Goal: Task Accomplishment & Management: Manage account settings

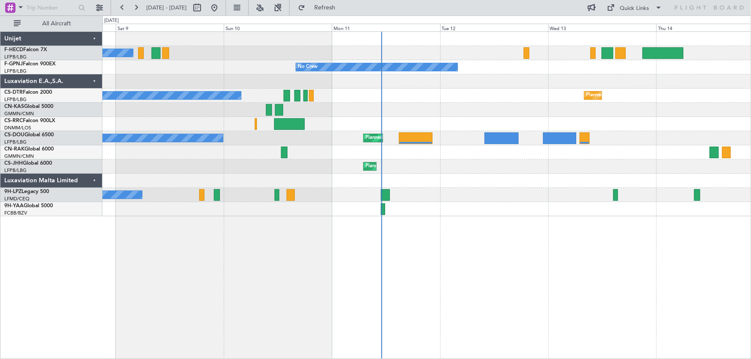
click at [498, 94] on div "No Crew No Crew No Crew No Crew Planned Maint Sofia Planned Maint Larnaca (Larn…" at bounding box center [426, 124] width 649 height 185
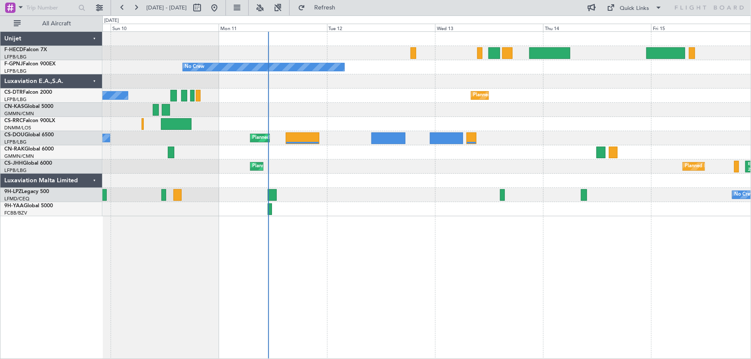
click at [398, 98] on div "No Crew No Crew No Crew Planned Maint Sofia No Crew Planned Maint Paris (Le Bou…" at bounding box center [426, 124] width 649 height 185
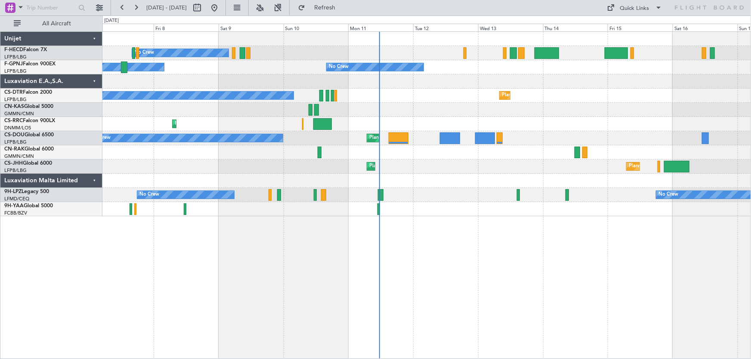
click at [259, 173] on div "Planned Maint Paris (Le Bourget) Planned Maint Paris (Le Bourget)" at bounding box center [426, 167] width 649 height 14
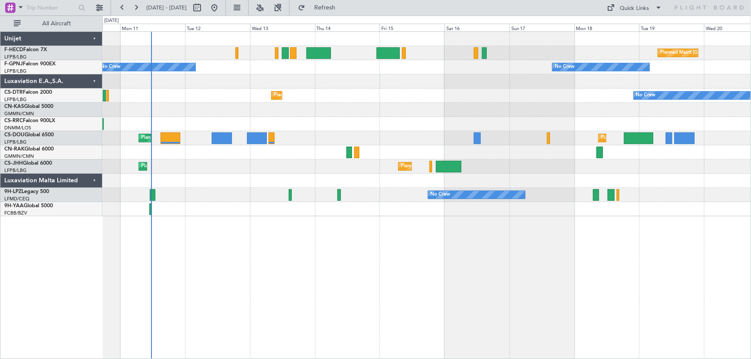
click at [300, 272] on div "Planned Maint Paris (Le Bourget) No Crew No Crew No Crew Planned Maint Sofia No…" at bounding box center [426, 195] width 649 height 328
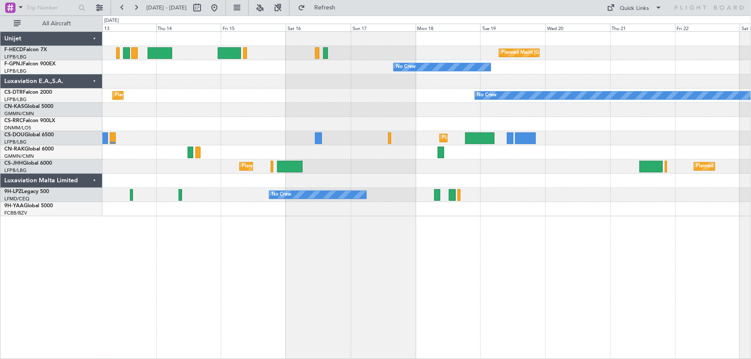
click at [366, 247] on div "Planned Maint Paris (Le Bourget) No Crew No Crew Planned Maint Sofia No Crew Pl…" at bounding box center [426, 195] width 649 height 328
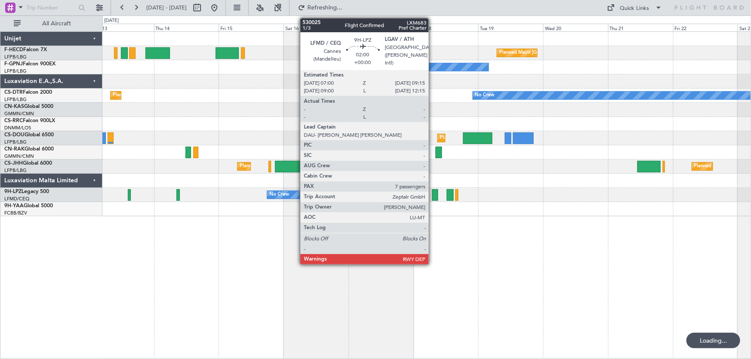
click at [433, 197] on div at bounding box center [435, 195] width 6 height 12
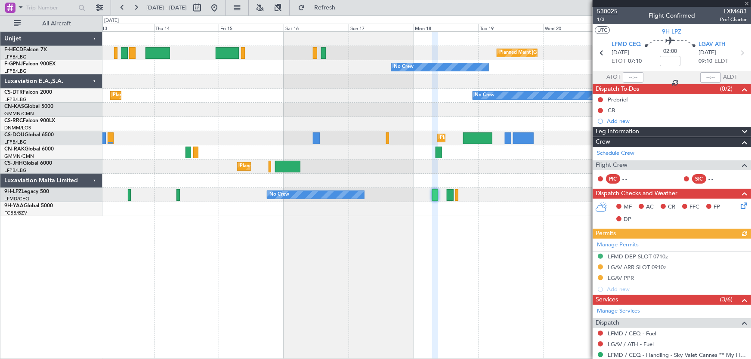
click at [611, 11] on span "530025" at bounding box center [607, 11] width 21 height 9
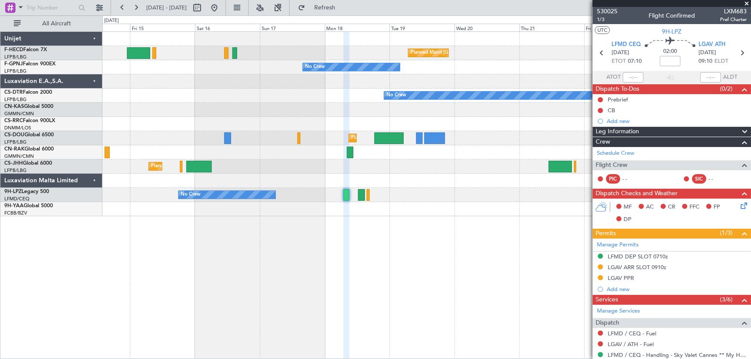
click at [361, 117] on div "Planned Maint Paris (Le Bourget) Planned Maint Paris (Le Bourget) No Crew No Cr…" at bounding box center [426, 124] width 649 height 185
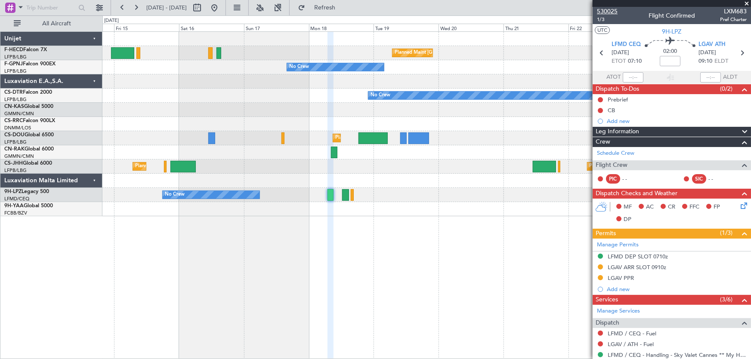
click at [611, 11] on span "530025" at bounding box center [607, 11] width 21 height 9
click at [221, 13] on button at bounding box center [214, 8] width 14 height 14
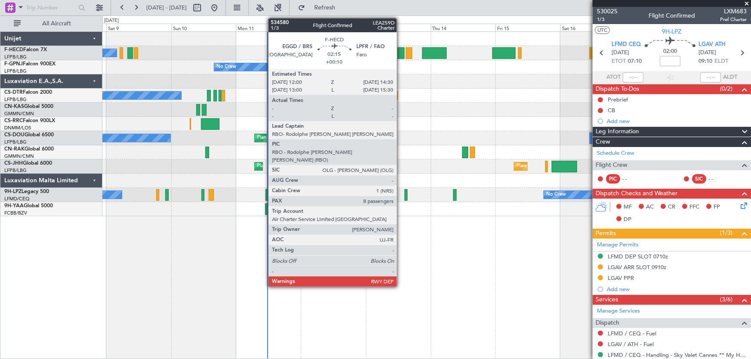
click at [401, 54] on div at bounding box center [401, 53] width 7 height 12
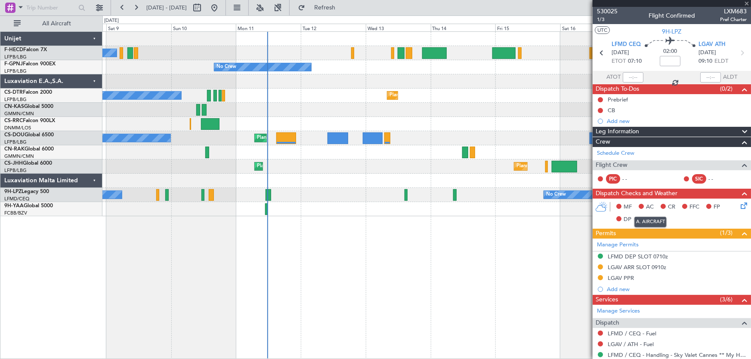
type input "+00:10"
type input "8"
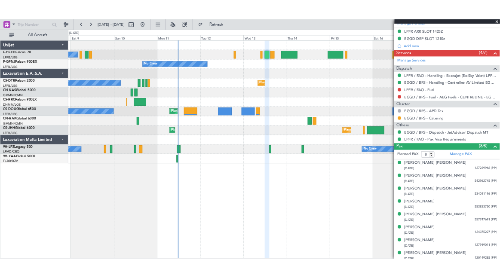
scroll to position [293, 0]
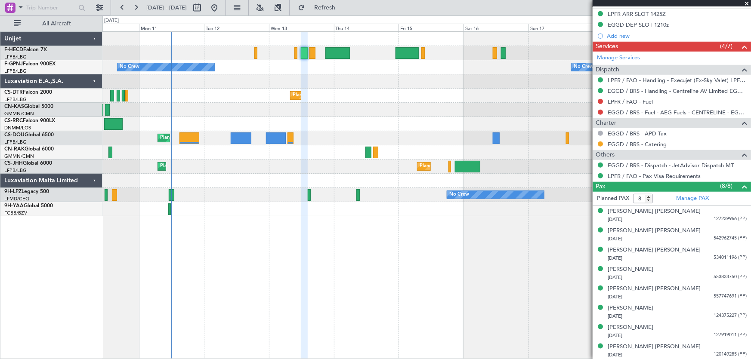
click at [355, 130] on div "Planned Maint Paris (Le Bourget) No Crew No Crew No Crew No Crew Planned Maint …" at bounding box center [426, 124] width 649 height 185
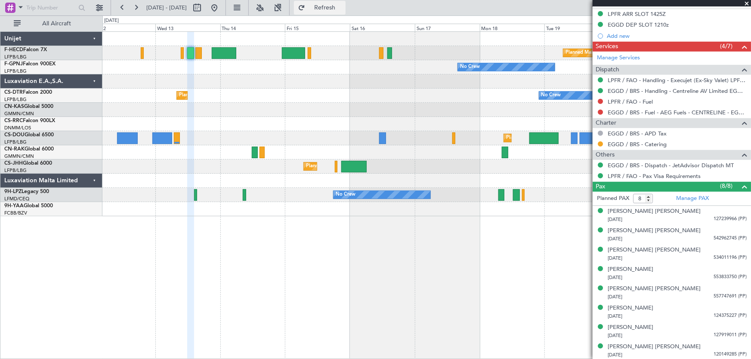
click at [343, 10] on span "Refresh" at bounding box center [325, 8] width 36 height 6
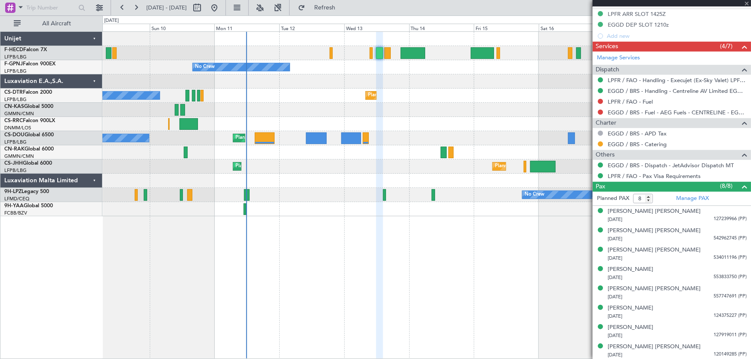
click at [286, 108] on div at bounding box center [426, 110] width 649 height 14
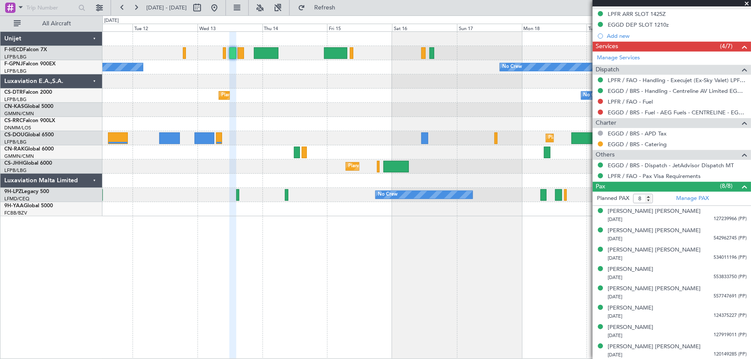
click at [195, 103] on div "Planned Maint Paris (Le Bourget) No Crew No Crew No Crew No Crew Planned Maint …" at bounding box center [426, 124] width 649 height 185
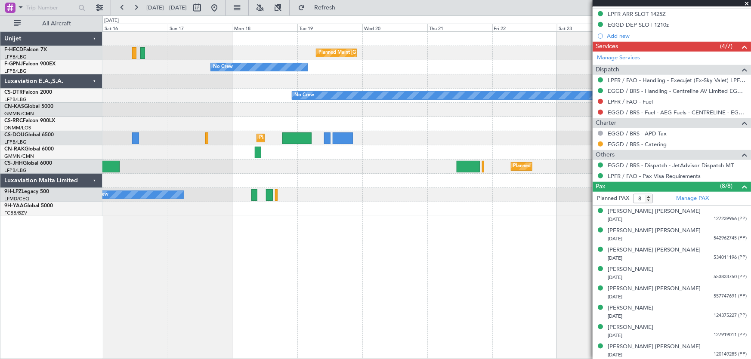
click at [273, 99] on div "No Crew Planned Maint Sofia" at bounding box center [426, 96] width 649 height 14
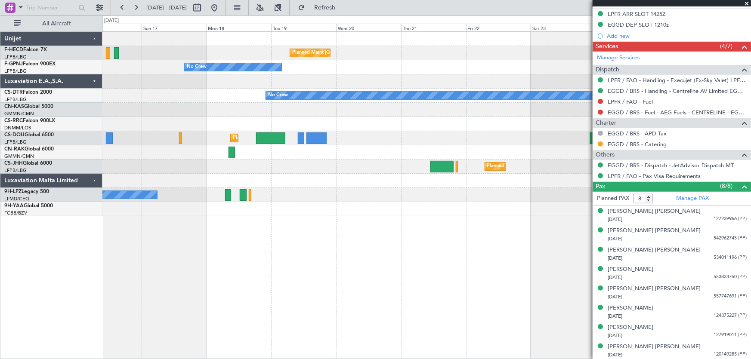
click at [370, 105] on div "Planned Maint [GEOGRAPHIC_DATA] ([GEOGRAPHIC_DATA]) Planned Maint [GEOGRAPHIC_D…" at bounding box center [426, 124] width 649 height 185
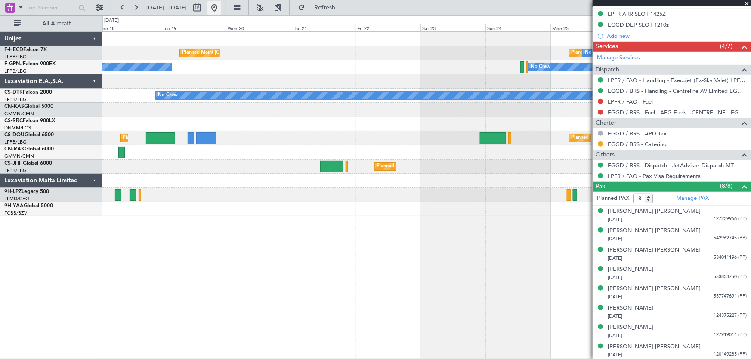
click at [221, 6] on button at bounding box center [214, 8] width 14 height 14
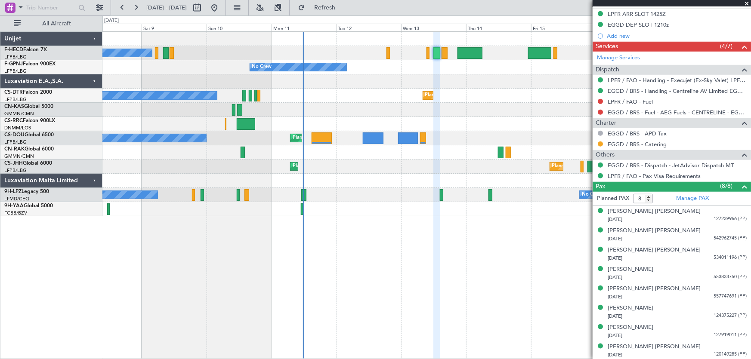
click at [310, 112] on div "No Crew Planned Maint Paris (Le Bourget) No Crew No Crew No Crew No Crew Planne…" at bounding box center [426, 124] width 649 height 185
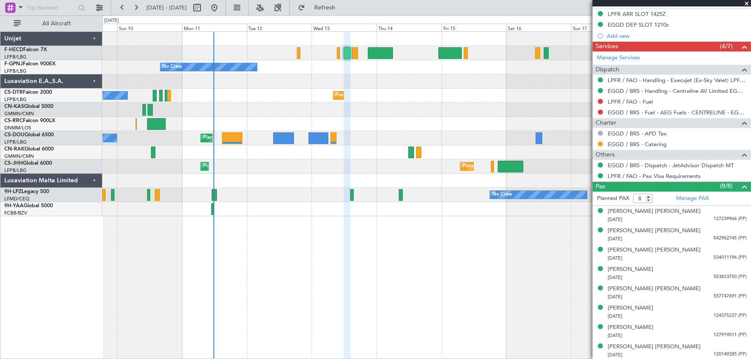
click at [346, 104] on div "Planned Maint Paris (Le Bourget) No Crew No Crew No Crew No Crew Planned Maint …" at bounding box center [426, 124] width 649 height 185
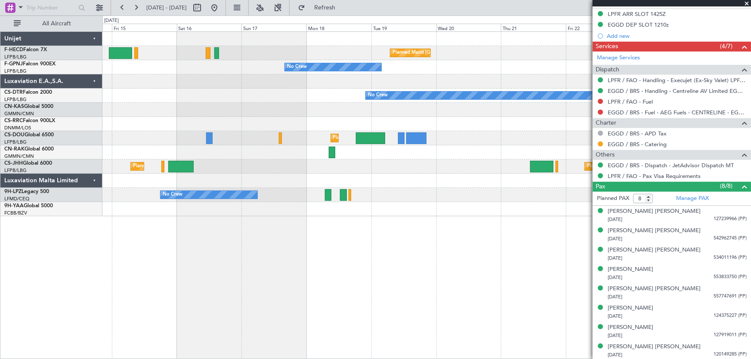
click at [253, 149] on div "Planned Maint Paris (Le Bourget) Planned Maint Paris (Le Bourget) No Crew No Cr…" at bounding box center [426, 124] width 649 height 185
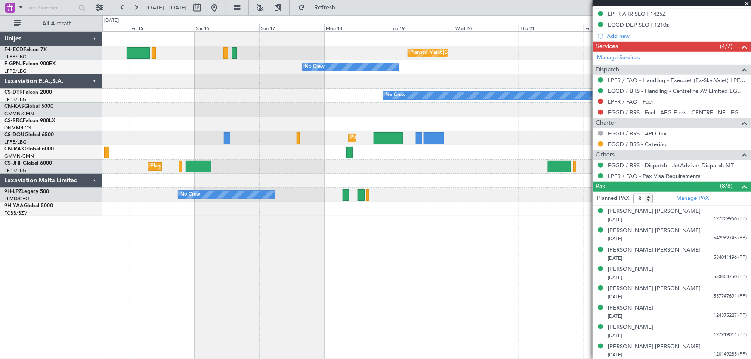
click at [346, 80] on div at bounding box center [426, 81] width 649 height 14
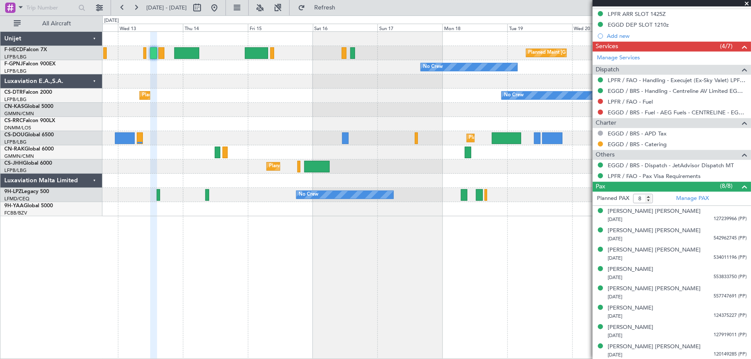
click at [420, 125] on div "Planned Maint Paris (Le Bourget) No Crew No Crew No Crew No Crew Planned Maint …" at bounding box center [426, 124] width 649 height 185
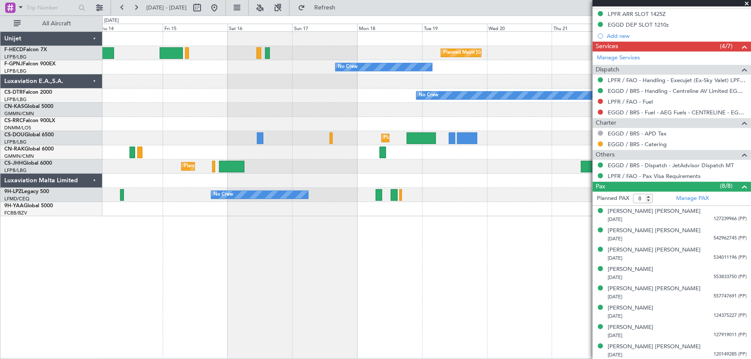
click at [378, 132] on div "Planned Maint Paris (Le Bourget) Planned Maint Paris (Le Bourget) No Crew No Cr…" at bounding box center [426, 124] width 649 height 185
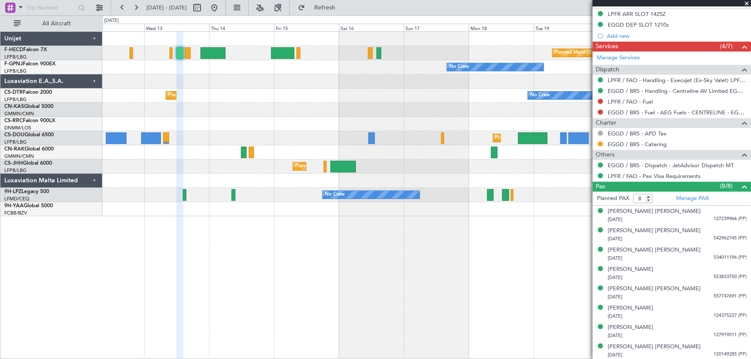
click at [348, 96] on div "No Crew Planned Maint Sofia No Crew" at bounding box center [426, 96] width 649 height 14
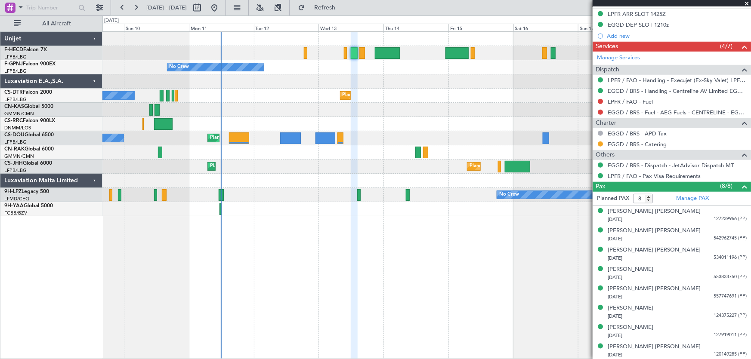
click at [444, 133] on div "Planned Maint London (Luton) Planned Maint Paris (Le Bourget) No Crew" at bounding box center [426, 138] width 649 height 14
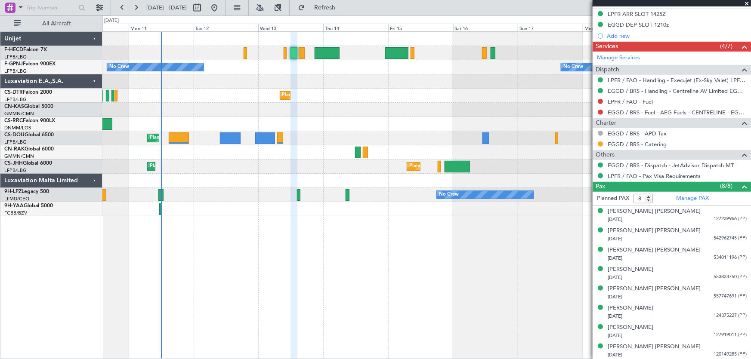
click at [389, 99] on div "Planned Maint Paris (Le Bourget) No Crew No Crew No Crew No Crew No Crew Planne…" at bounding box center [426, 124] width 649 height 185
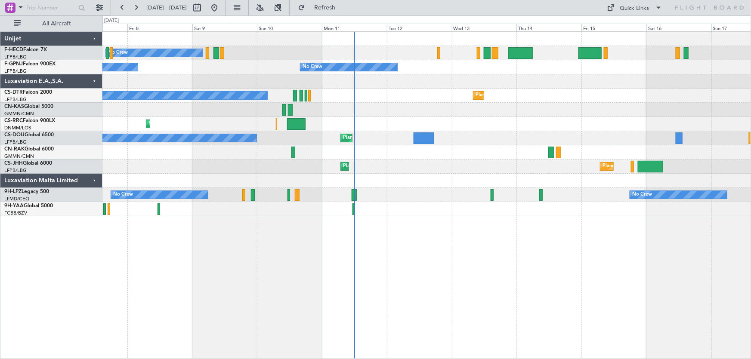
click at [325, 278] on div "No Crew Planned Maint Paris (Le Bourget) No Crew No Crew No Crew No Crew No Cre…" at bounding box center [426, 195] width 649 height 328
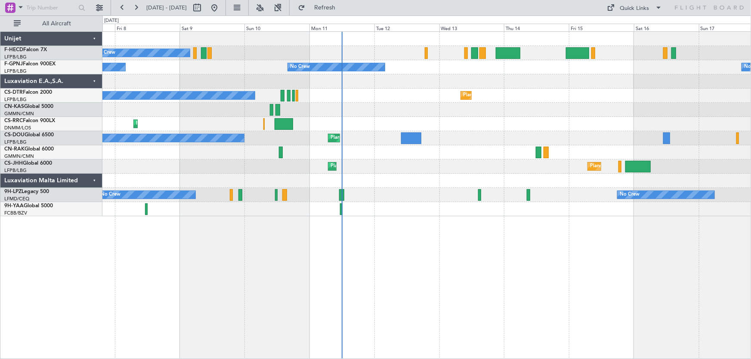
click at [257, 119] on div "No Crew Planned Maint Paris (Le Bourget) No Crew No Crew No Crew No Crew No Cre…" at bounding box center [426, 124] width 649 height 185
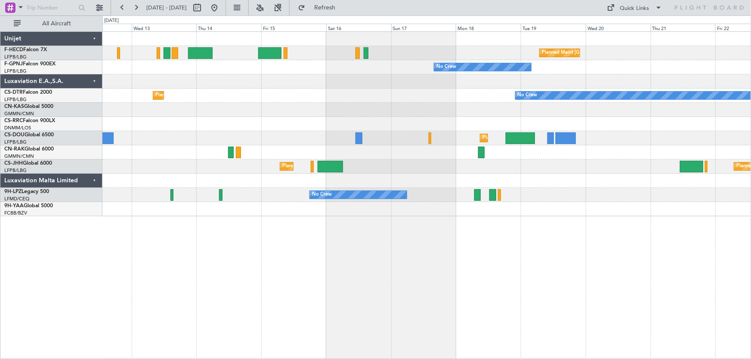
click at [334, 127] on div "Planned Maint Paris (Le Bourget) No Crew No Crew Planned Maint Sofia No Crew No…" at bounding box center [426, 124] width 649 height 185
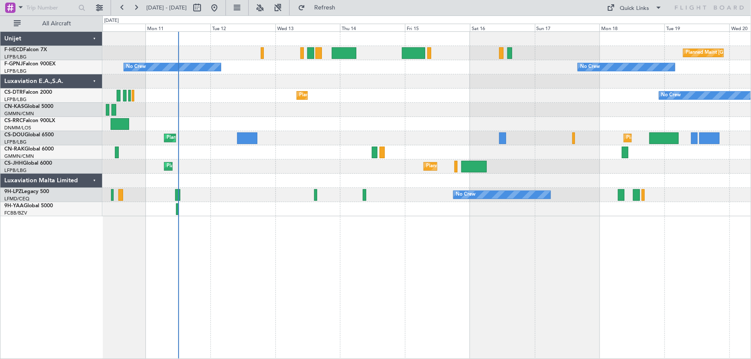
click at [370, 91] on div "No Crew Planned Maint Sofia No Crew" at bounding box center [426, 96] width 649 height 14
click at [284, 101] on div "No Crew Planned Maint Sofia No Crew" at bounding box center [426, 96] width 649 height 14
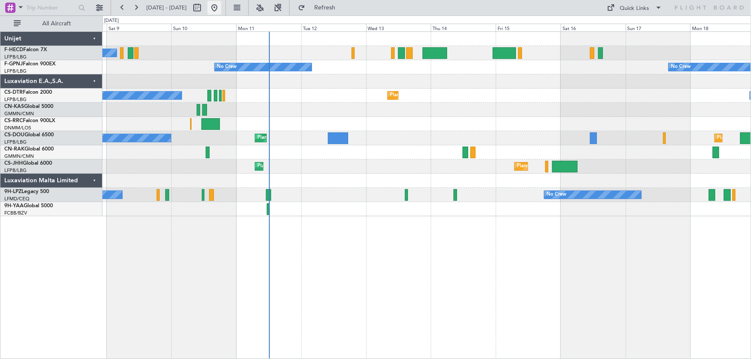
click at [221, 7] on button at bounding box center [214, 8] width 14 height 14
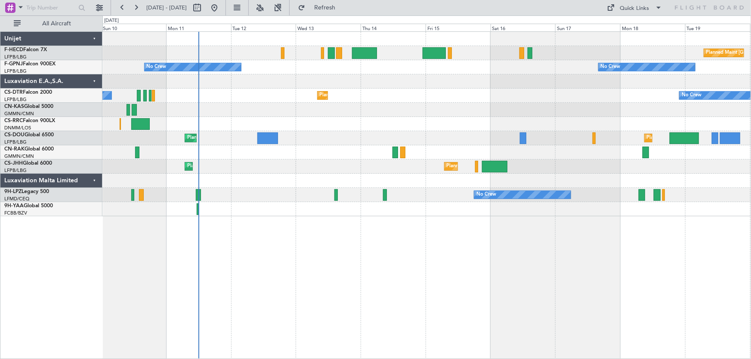
click at [395, 122] on div "Planned Maint Paris (Le Bourget) No Crew No Crew No Crew No Crew Planned Maint …" at bounding box center [426, 124] width 649 height 185
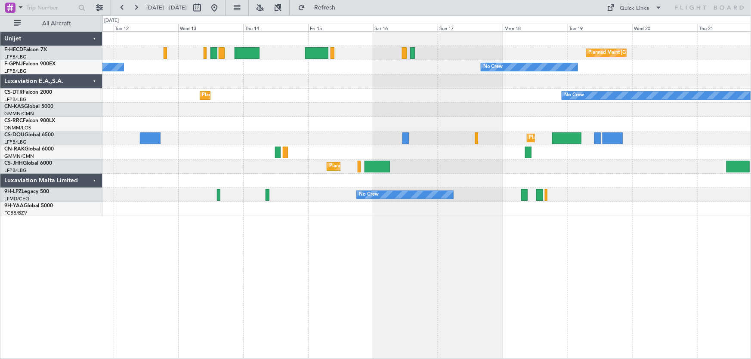
click at [404, 114] on div "Planned Maint [GEOGRAPHIC_DATA] ([GEOGRAPHIC_DATA]) No Crew No Crew Planned Mai…" at bounding box center [426, 124] width 649 height 185
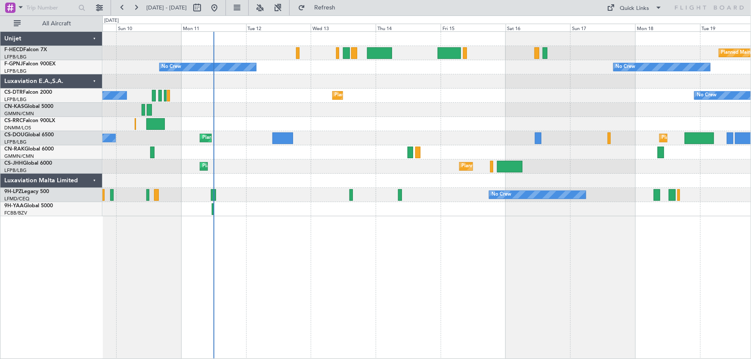
click at [325, 125] on div "Planned Maint Paris (Le Bourget) No Crew No Crew No Crew No Crew Planned Maint …" at bounding box center [426, 124] width 649 height 185
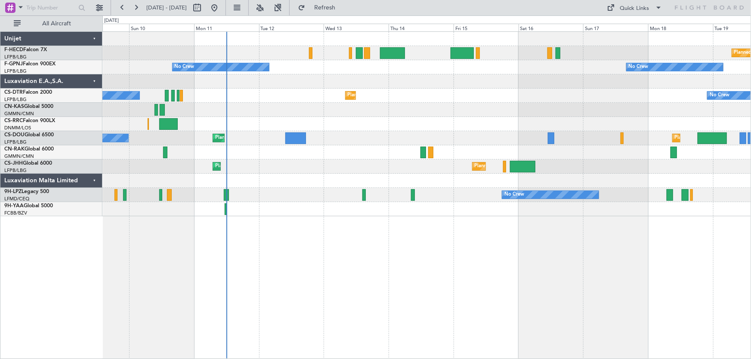
click at [321, 130] on div "Planned Maint Paris (Le Bourget) No Crew No Crew No Crew No Crew No Crew No Cre…" at bounding box center [426, 124] width 649 height 185
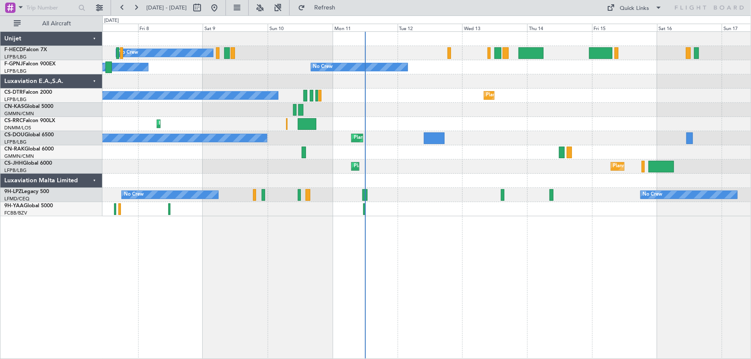
click at [250, 119] on div "Planned Maint Larnaca ([GEOGRAPHIC_DATA] Intl)" at bounding box center [426, 124] width 649 height 14
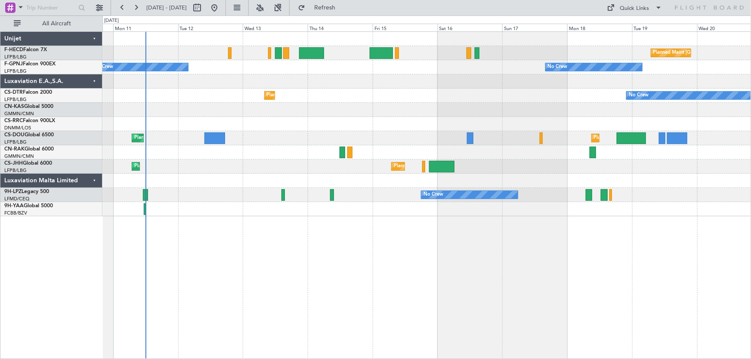
click at [300, 134] on div "Planned Maint Paris (Le Bourget) No Crew No Crew No Crew Planned Maint Sofia No…" at bounding box center [426, 124] width 649 height 185
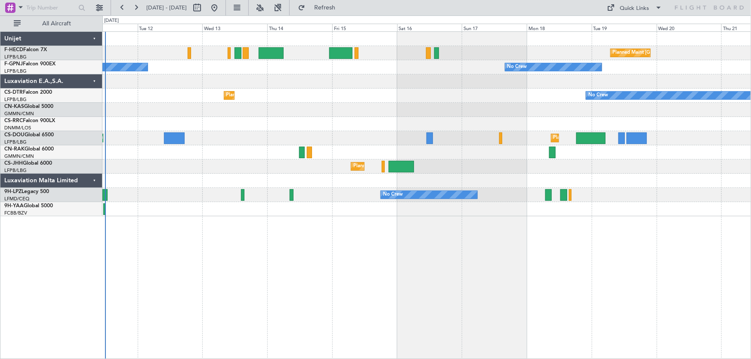
click at [405, 116] on div "Planned Maint Paris (Le Bourget) No Crew No Crew No Crew Planned Maint Sofia No…" at bounding box center [426, 124] width 649 height 185
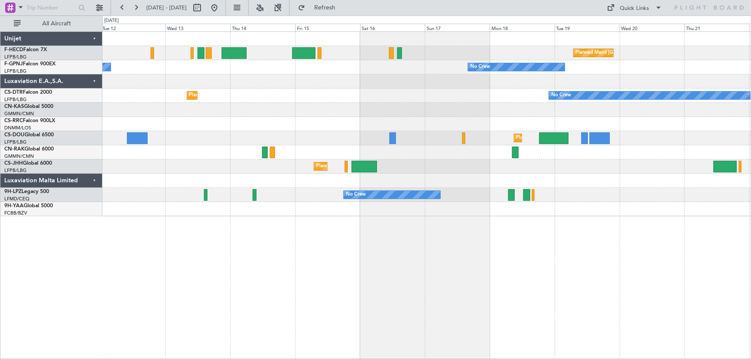
click at [459, 130] on div "Planned Maint [GEOGRAPHIC_DATA] ([GEOGRAPHIC_DATA]) No Crew No Crew Planned Mai…" at bounding box center [426, 124] width 649 height 185
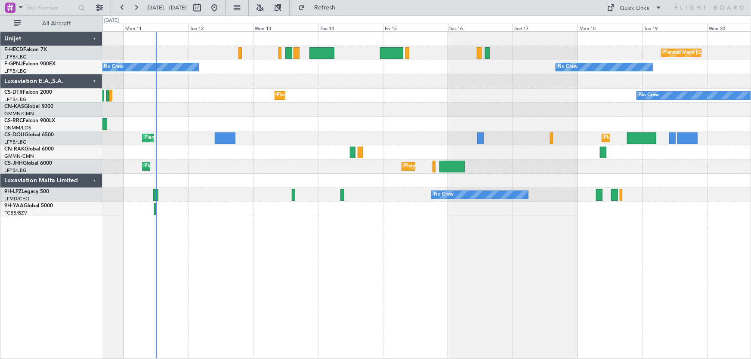
click at [384, 107] on div "Planned Maint Paris (Le Bourget) No Crew No Crew No Crew Planned Maint Sofia No…" at bounding box center [426, 124] width 649 height 185
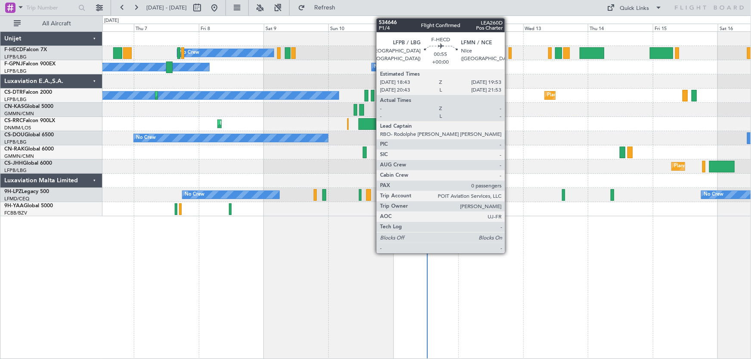
click at [509, 56] on div at bounding box center [510, 53] width 3 height 12
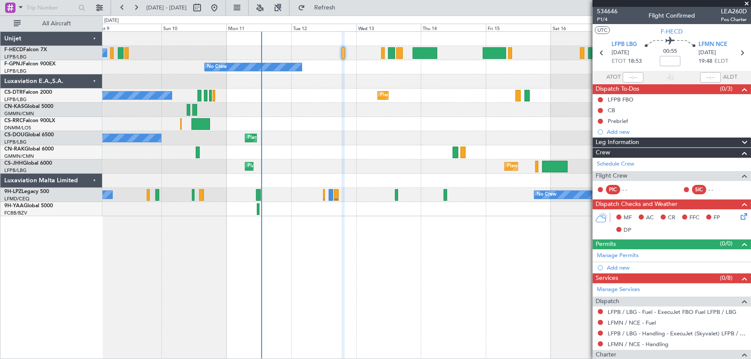
click at [182, 74] on div "No Crew Planned Maint [GEOGRAPHIC_DATA] ([GEOGRAPHIC_DATA]) No Crew No Crew No …" at bounding box center [426, 124] width 649 height 185
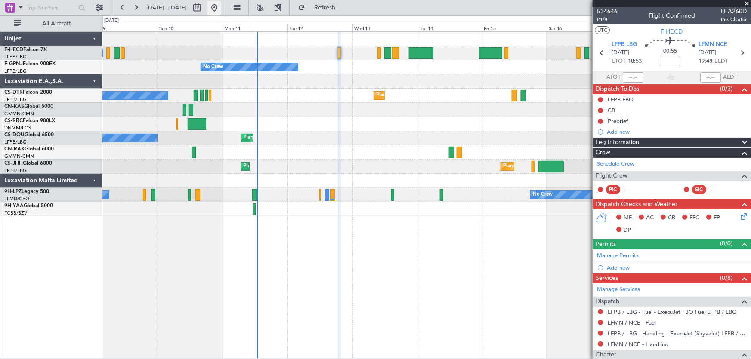
click at [221, 9] on button at bounding box center [214, 8] width 14 height 14
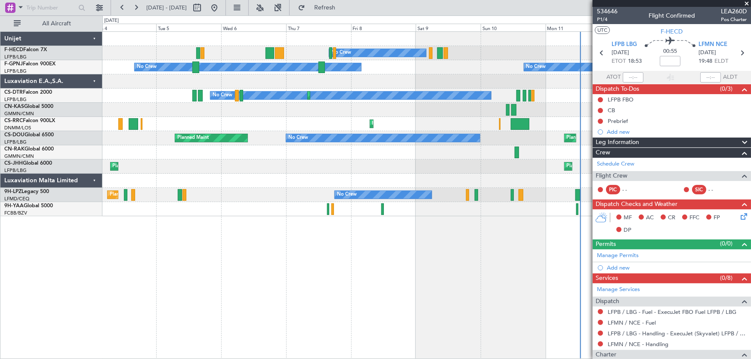
click at [353, 79] on div "No Crew No Crew No Crew No Crew No Crew Planned Maint Sofia No Crew Planned Mai…" at bounding box center [426, 124] width 649 height 185
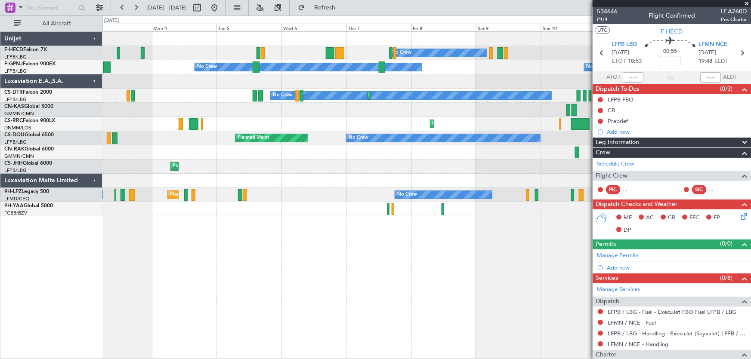
click at [264, 103] on div "Planned Maint Olbia (Costa Smeralda)" at bounding box center [426, 110] width 649 height 14
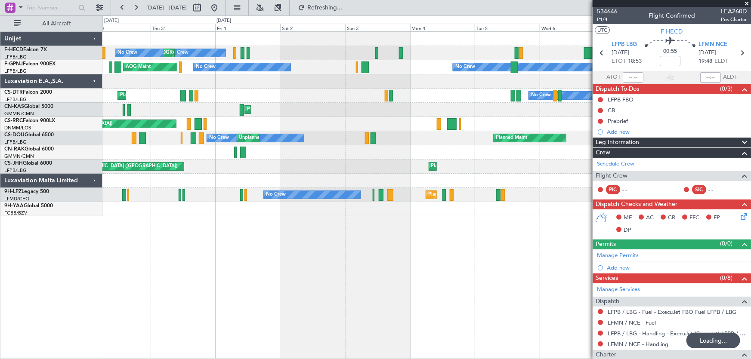
click at [384, 88] on div "No Crew No Crew Planned Maint [GEOGRAPHIC_DATA] ([GEOGRAPHIC_DATA]) No Crew No …" at bounding box center [426, 124] width 649 height 185
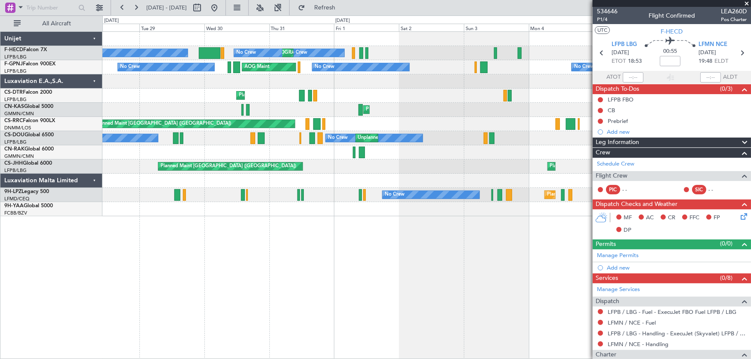
click at [349, 80] on div "No Crew Planned Maint [GEOGRAPHIC_DATA] ([GEOGRAPHIC_DATA]) No Crew No Crew Nas…" at bounding box center [426, 124] width 649 height 185
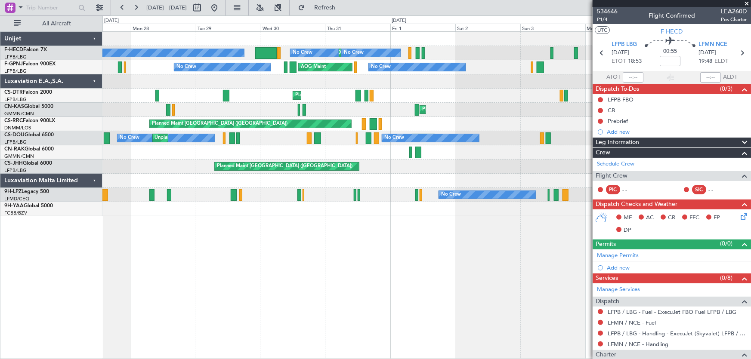
click at [293, 82] on div at bounding box center [426, 81] width 649 height 14
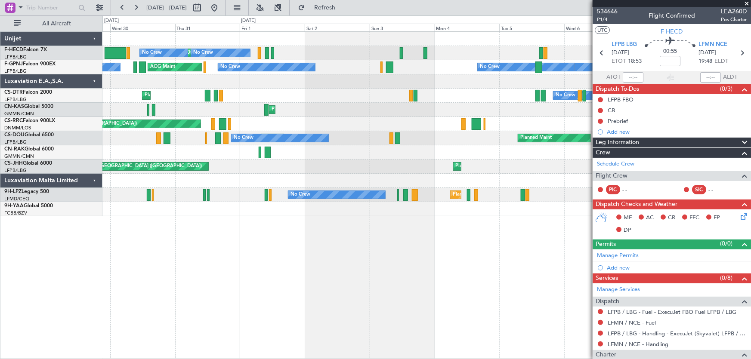
click at [275, 89] on div "Planned Maint Paris (Le Bourget) No Crew No Crew No Crew No Crew Nassau (Lynden…" at bounding box center [426, 124] width 649 height 185
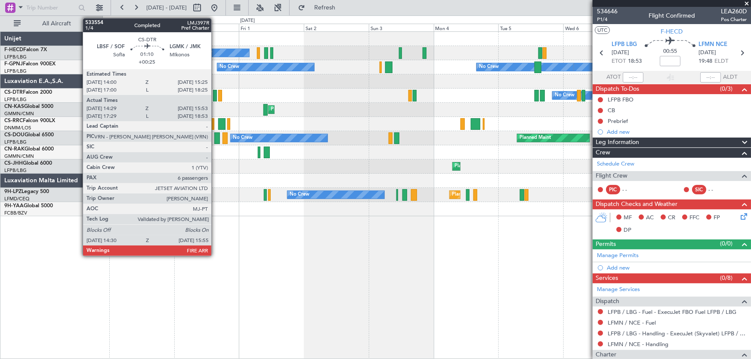
click at [215, 96] on div at bounding box center [215, 96] width 4 height 12
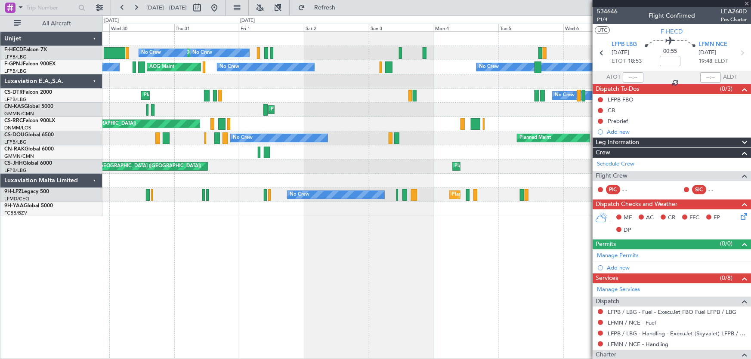
type input "+00:25"
type input "14:39"
type input "15:48"
type input "6"
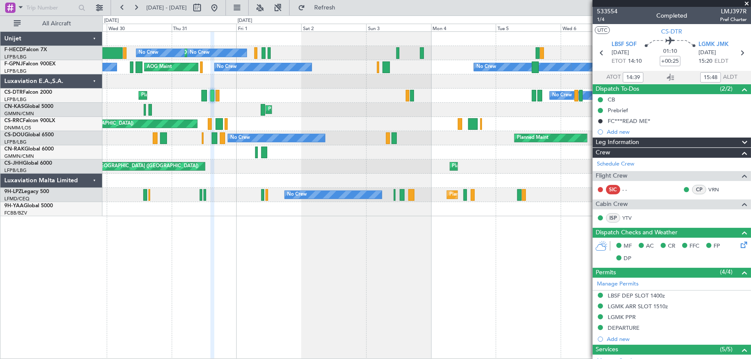
click at [308, 120] on div "No Crew Planned Maint Paris (Le Bourget) No Crew No Crew No Crew Nassau (Lynden…" at bounding box center [426, 124] width 649 height 185
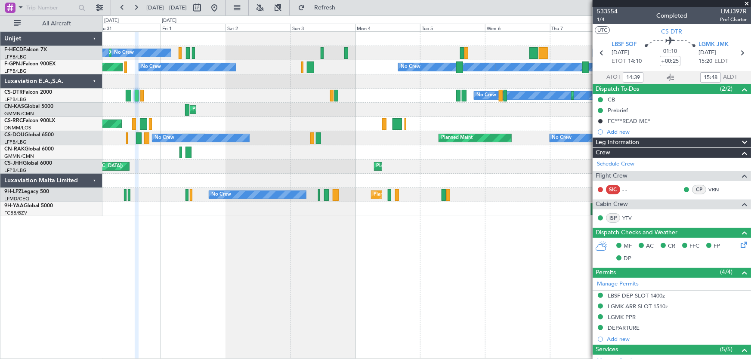
click at [247, 65] on div "No Crew Planned Maint Paris (Le Bourget) No Crew No Crew No Crew Nassau (Lynden…" at bounding box center [426, 124] width 649 height 185
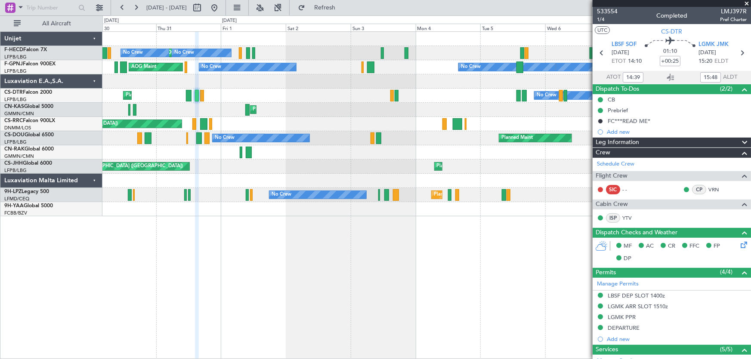
click at [260, 124] on div "Planned Maint Larnaca (Larnaca Intl) Planned Maint Paris (Le Bourget)" at bounding box center [426, 124] width 649 height 14
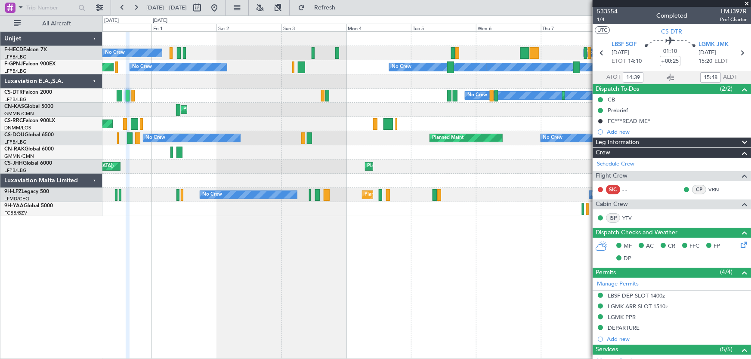
click at [210, 58] on div "No Crew Planned Maint Paris (Le Bourget) No Crew No Crew No Crew Nassau (Lynden…" at bounding box center [426, 53] width 649 height 14
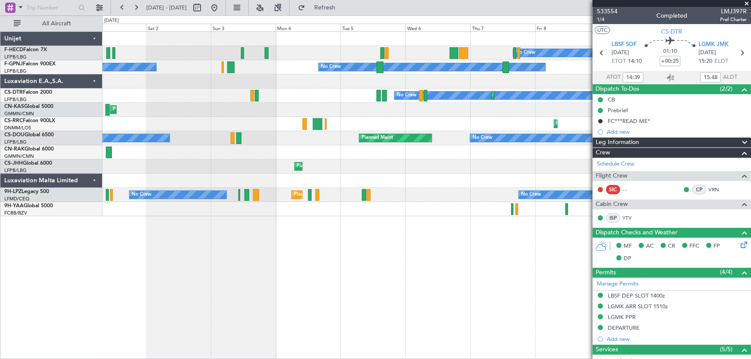
click at [247, 61] on div "No Crew No Crew Planned Maint Paris (Le Bourget) No Crew No Crew No Crew No Cre…" at bounding box center [426, 124] width 649 height 185
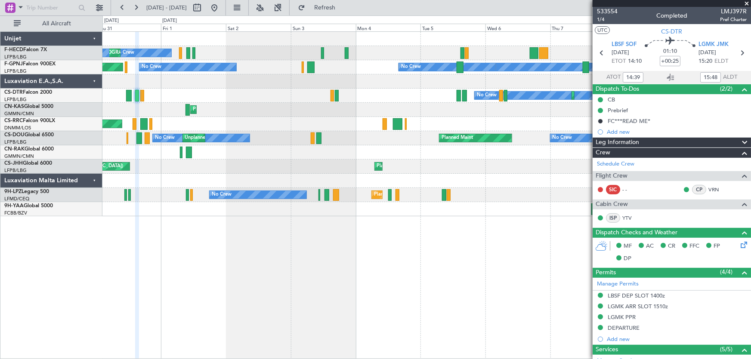
click at [389, 104] on div "No Crew No Crew Planned Maint Paris (Le Bourget) No Crew No Crew Nassau (Lynden…" at bounding box center [426, 124] width 649 height 185
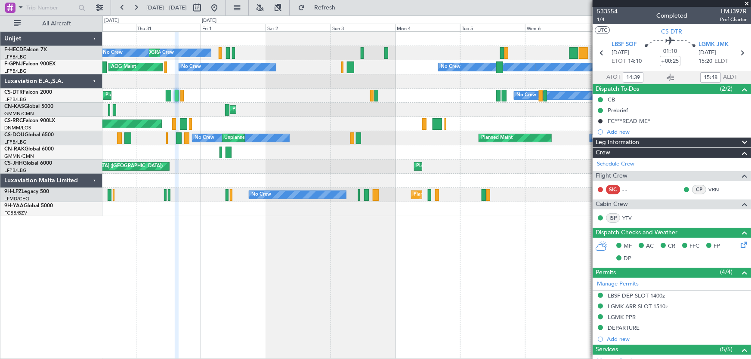
click at [299, 135] on div "No Crew Planned Maint No Crew Unplanned Maint Paris (Le Bourget) Unplanned Main…" at bounding box center [426, 138] width 649 height 14
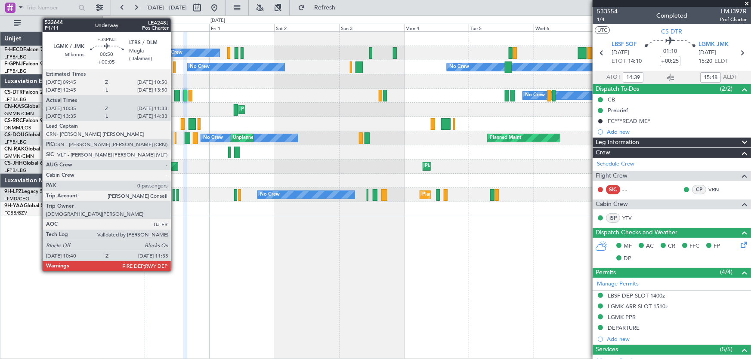
click at [175, 65] on div at bounding box center [174, 68] width 3 height 12
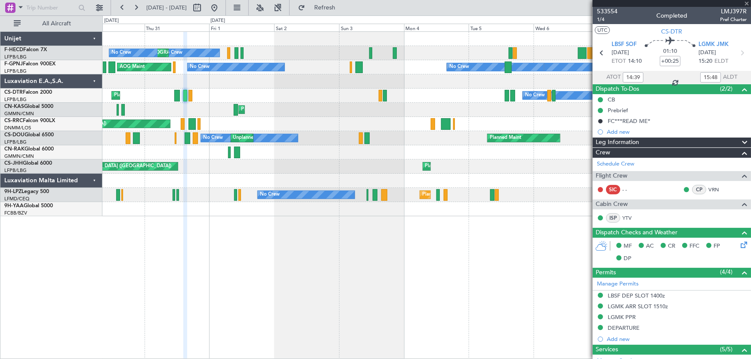
type input "+00:05"
type input "10:45"
type input "11:28"
type input "0"
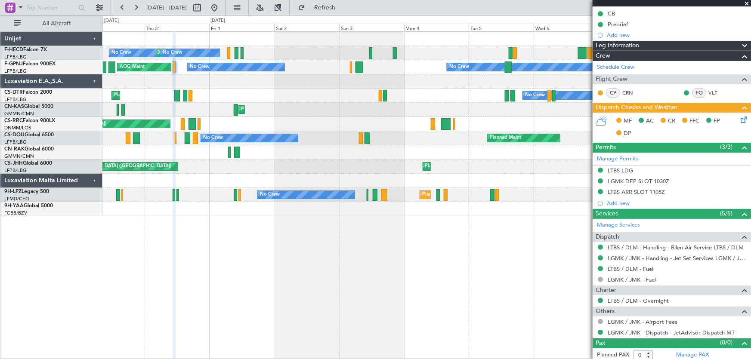
scroll to position [99, 0]
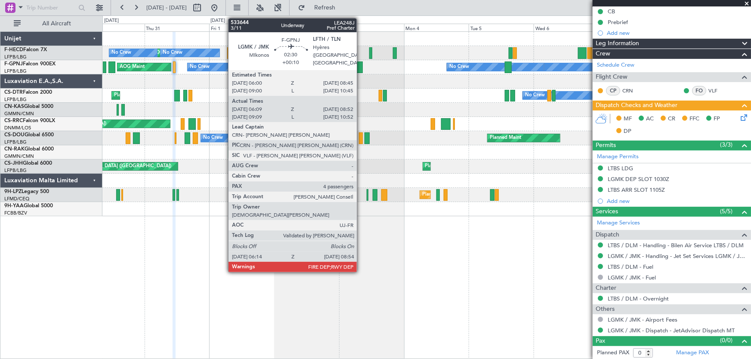
click at [361, 67] on div at bounding box center [358, 68] width 7 height 12
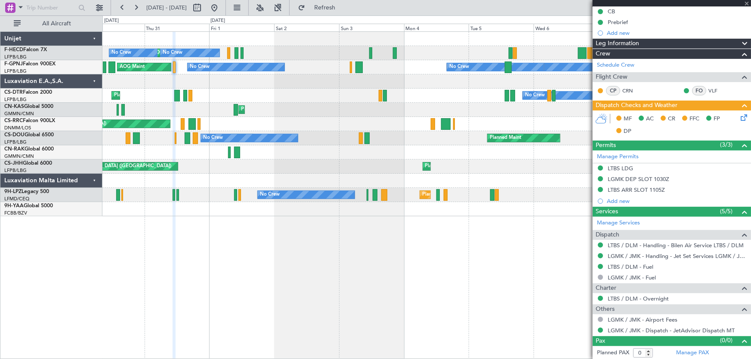
type input "+00:10"
type input "06:19"
type input "08:47"
type input "4"
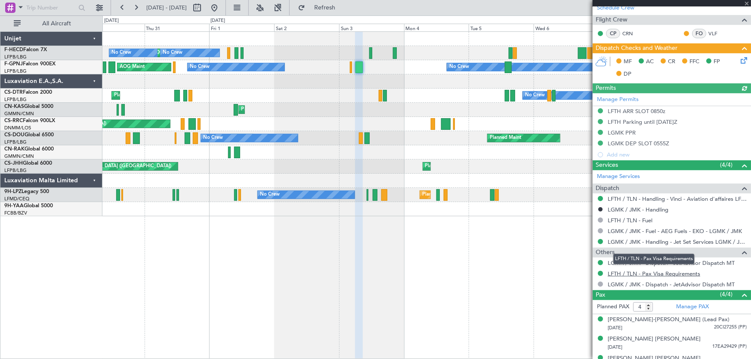
scroll to position [159, 0]
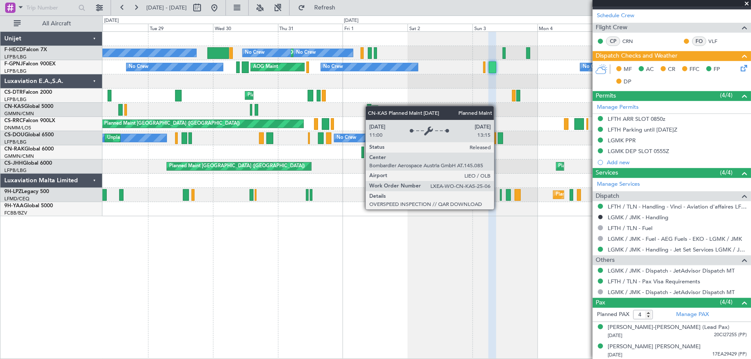
click at [372, 106] on div "Planned Maint Olbia (Costa Smeralda)" at bounding box center [375, 109] width 6 height 9
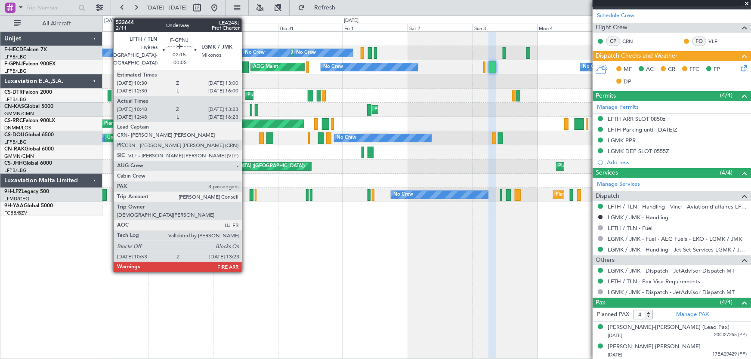
click at [246, 70] on div at bounding box center [245, 68] width 7 height 12
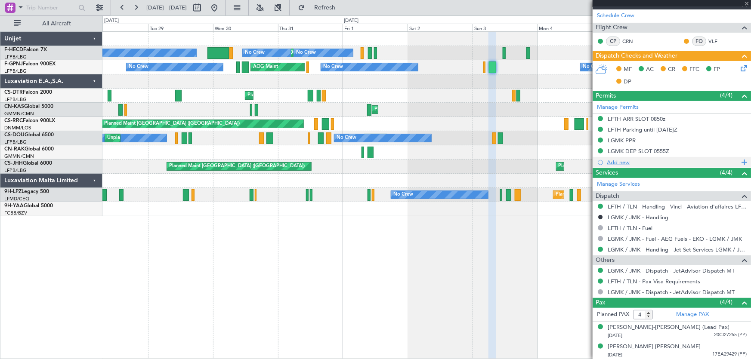
type input "-00:05"
type input "10:58"
type input "13:18"
type input "3"
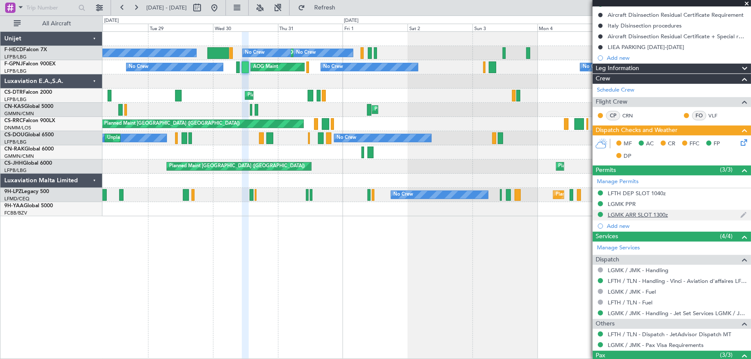
scroll to position [78, 0]
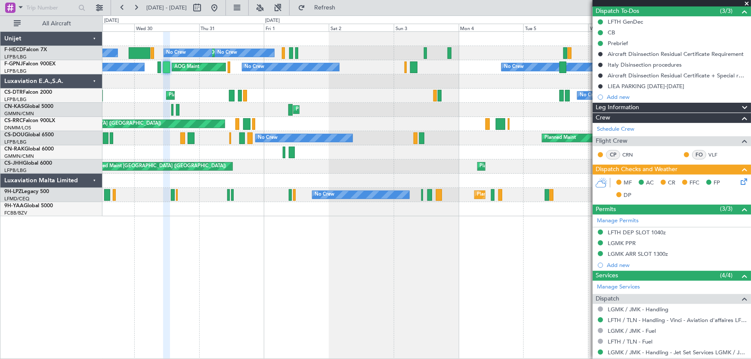
click at [296, 110] on div "Planned Maint Paris (Le Bourget) No Crew Nassau (Lynden Pindling Intl) No Crew …" at bounding box center [426, 124] width 649 height 185
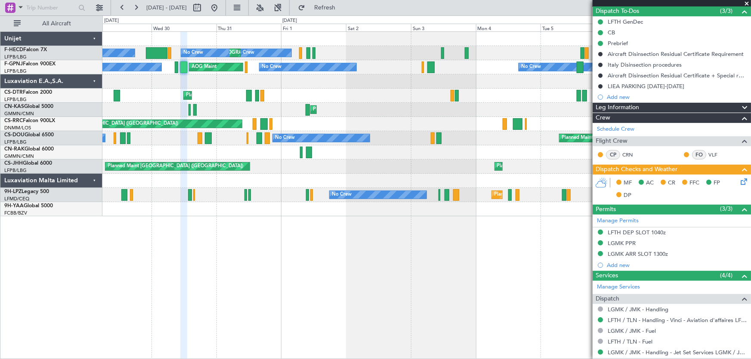
click at [439, 105] on div "No Crew No Crew Planned Maint Paris (Le Bourget) No Crew No Crew Nassau (Lynden…" at bounding box center [426, 124] width 649 height 185
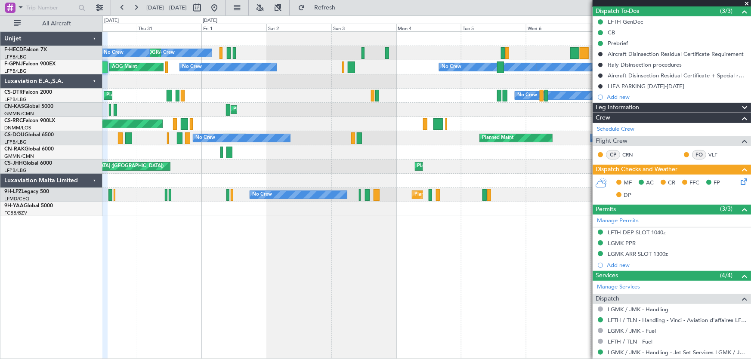
click at [233, 82] on div "No Crew No Crew Planned Maint Paris (Le Bourget) No Crew No Crew Nassau (Lynden…" at bounding box center [426, 124] width 649 height 185
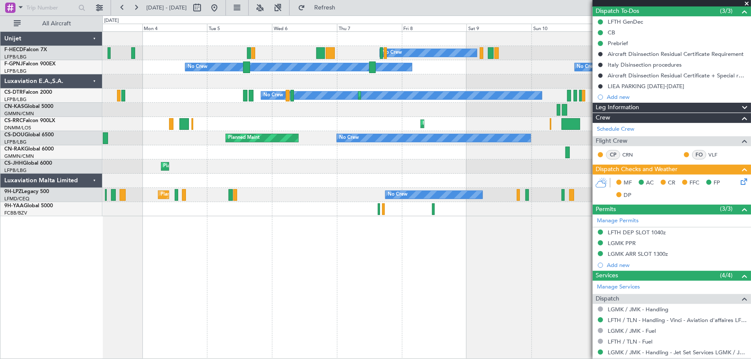
click at [185, 107] on div "No Crew No Crew No Crew No Crew No Crew No Crew No Crew Planned Maint Sofia Pla…" at bounding box center [426, 124] width 649 height 185
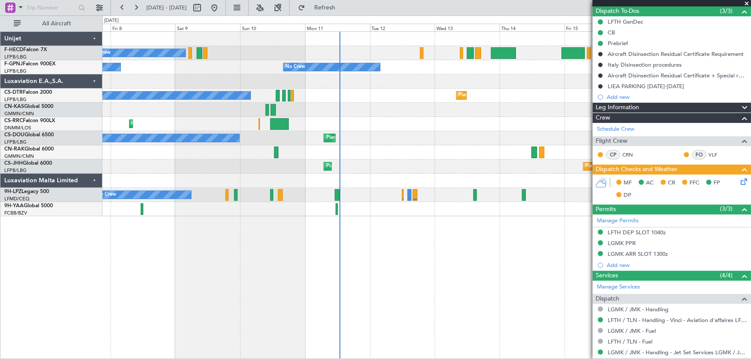
click at [289, 106] on div "No Crew Planned Maint Paris (Le Bourget) No Crew No Crew No Crew No Crew No Cre…" at bounding box center [426, 124] width 649 height 185
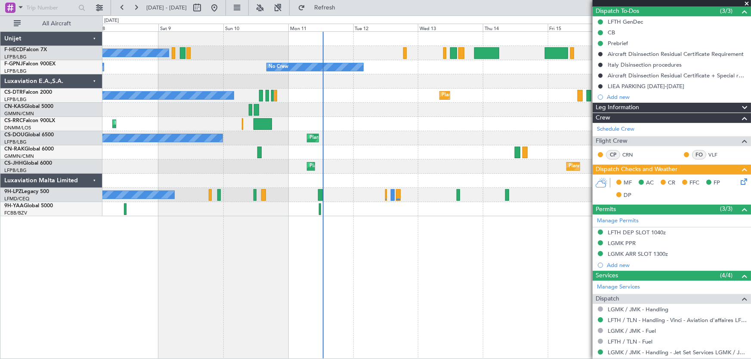
click at [204, 104] on div "No Crew Planned Maint Paris (Le Bourget) No Crew No Crew No Crew No Crew No Cre…" at bounding box center [426, 124] width 649 height 185
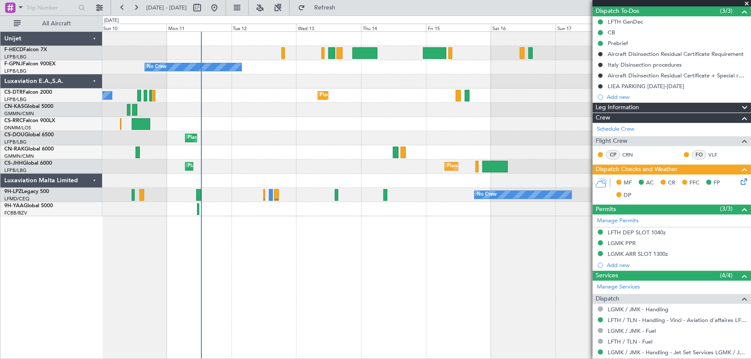
click at [289, 109] on div "Planned Maint Paris (Le Bourget) No Crew No Crew No Crew No Crew No Crew Planne…" at bounding box center [426, 124] width 649 height 185
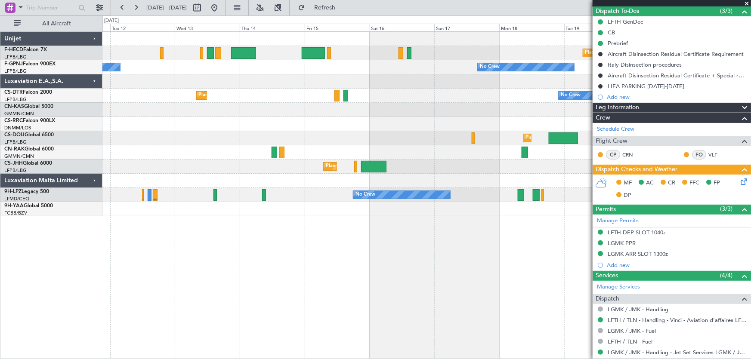
click at [315, 118] on div "Planned Maint Paris (Le Bourget) No Crew No Crew Planned Maint Sofia No Crew No…" at bounding box center [426, 124] width 649 height 185
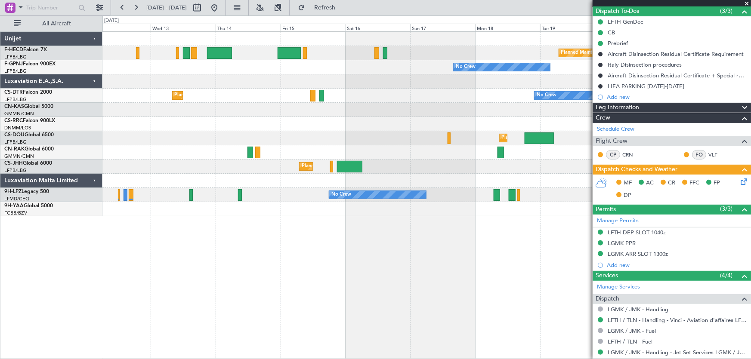
click at [312, 142] on div "Planned Maint London (Luton) Planned Maint Paris (Le Bourget) No Crew" at bounding box center [426, 138] width 649 height 14
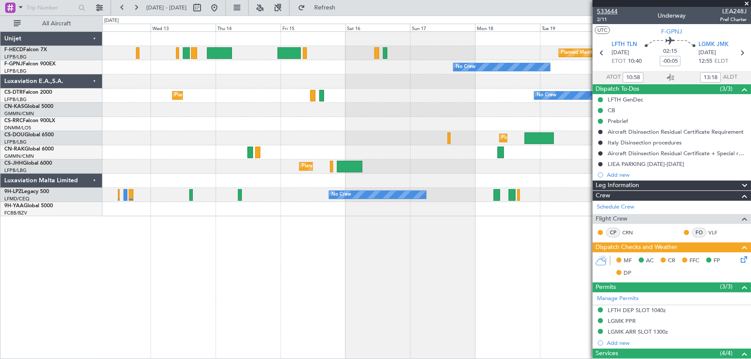
click at [612, 9] on span "533644" at bounding box center [607, 11] width 21 height 9
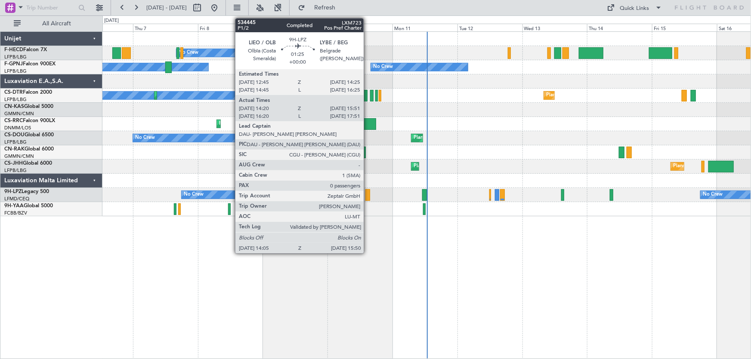
click at [368, 198] on div at bounding box center [367, 195] width 5 height 12
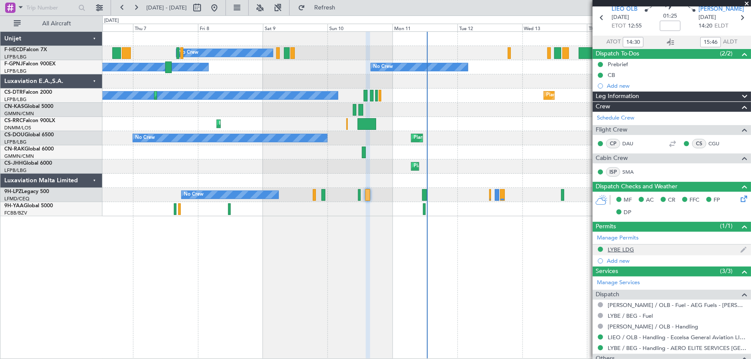
scroll to position [39, 0]
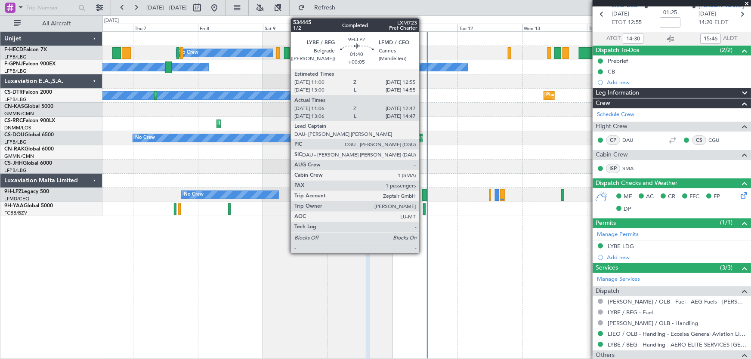
click at [423, 196] on div at bounding box center [424, 195] width 5 height 12
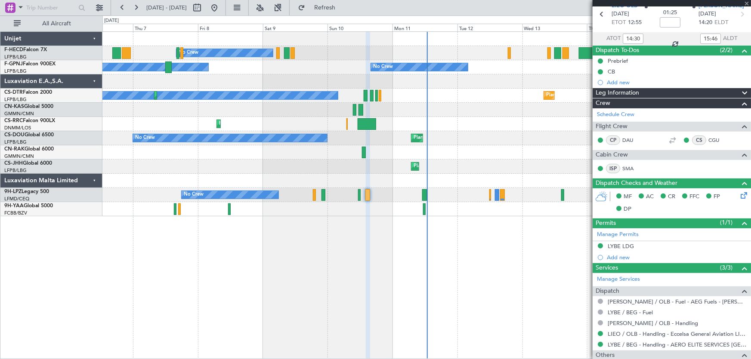
type input "+00:05"
type input "11:16"
type input "12:42"
type input "1"
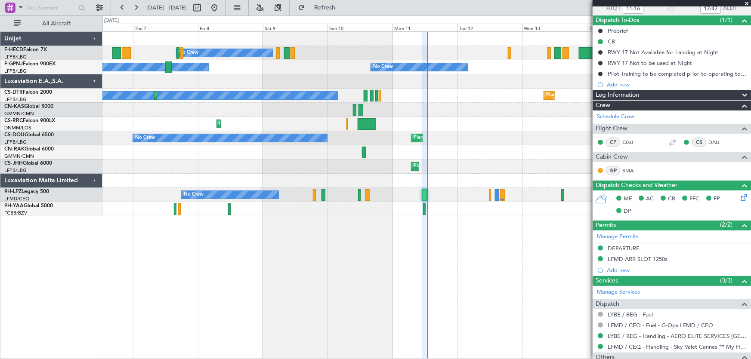
scroll to position [0, 0]
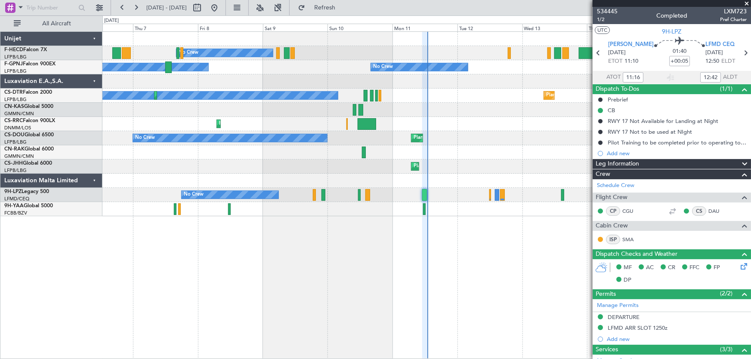
click at [617, 11] on div "534445 1/2 Completed LXM723 Pref Charter" at bounding box center [672, 15] width 158 height 17
click at [611, 11] on span "534445" at bounding box center [607, 11] width 21 height 9
click at [343, 5] on span "Refresh" at bounding box center [325, 8] width 36 height 6
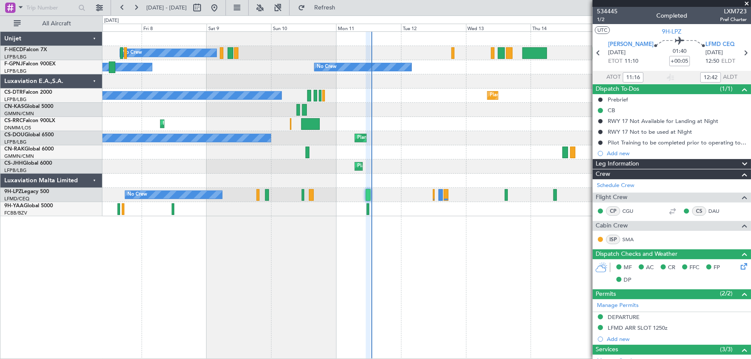
click at [346, 95] on div "No Crew Planned Maint Paris (Le Bourget) No Crew No Crew No Crew No Crew No Cre…" at bounding box center [426, 124] width 649 height 185
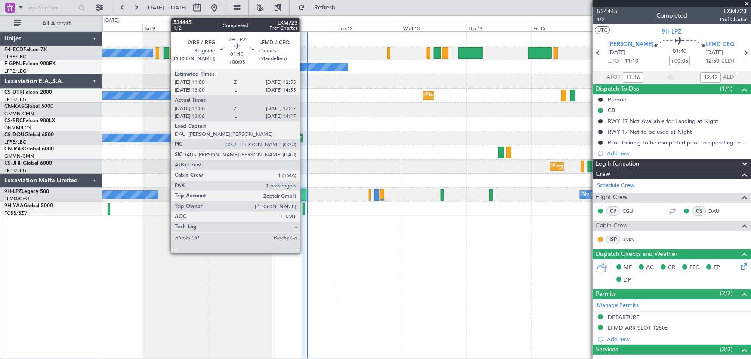
click at [303, 195] on div at bounding box center [304, 195] width 5 height 12
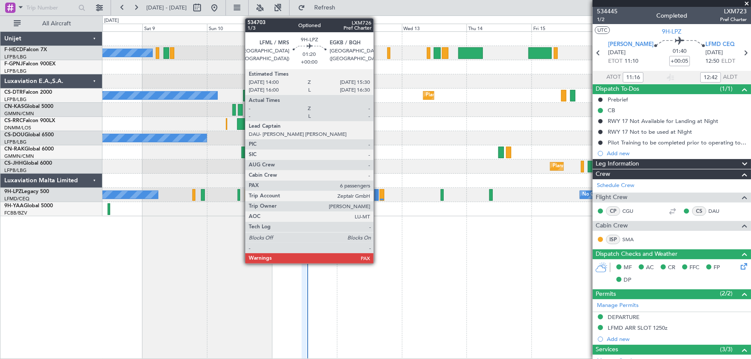
click at [377, 196] on div at bounding box center [376, 195] width 4 height 12
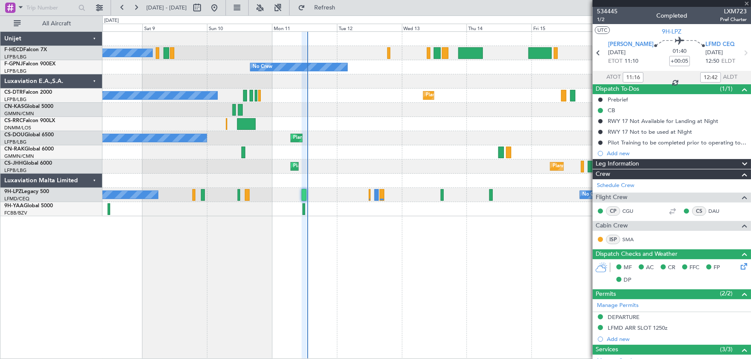
type input "6"
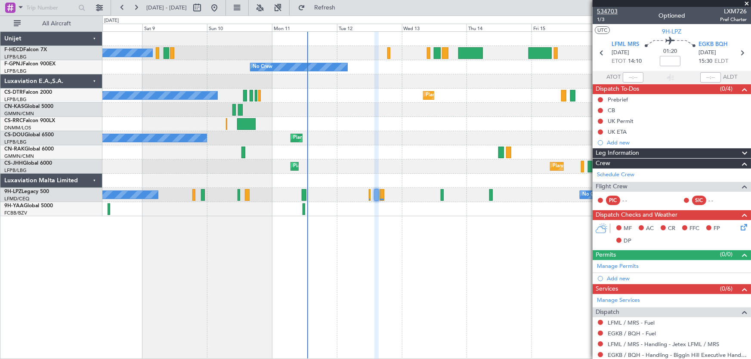
click at [614, 12] on span "534703" at bounding box center [607, 11] width 21 height 9
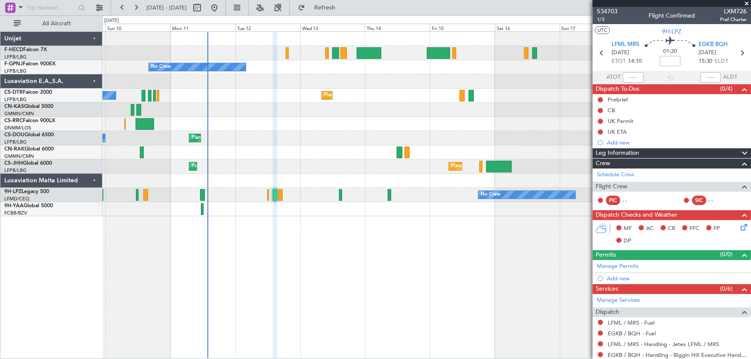
click at [319, 165] on div "Planned Maint [GEOGRAPHIC_DATA] ([GEOGRAPHIC_DATA]) No Crew No Crew No Crew No …" at bounding box center [426, 124] width 649 height 185
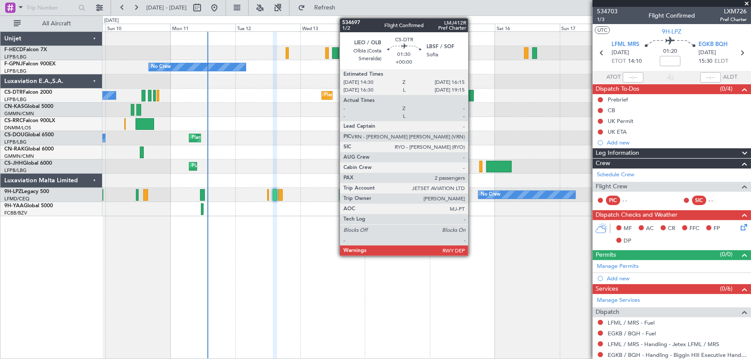
click at [472, 94] on div at bounding box center [471, 96] width 5 height 12
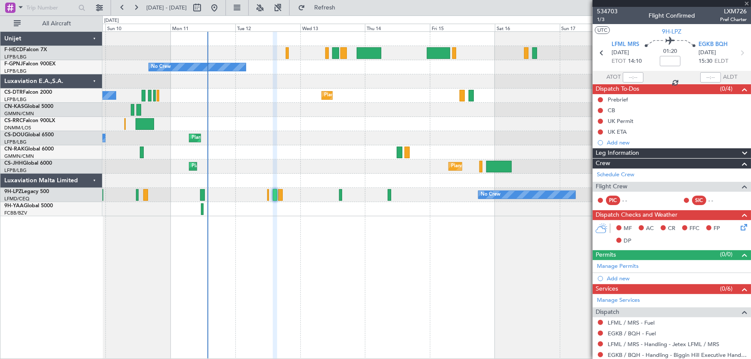
type input "2"
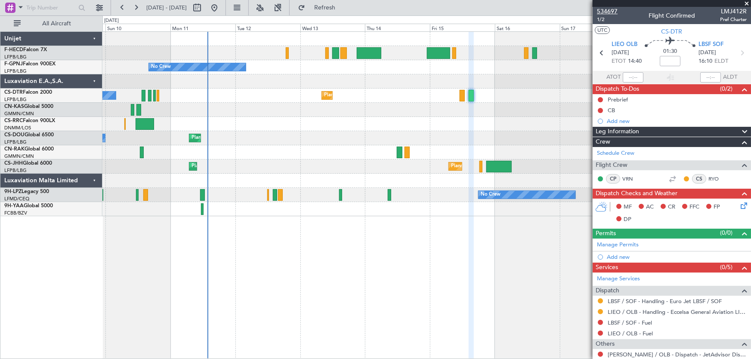
click at [608, 15] on span "534697" at bounding box center [607, 11] width 21 height 9
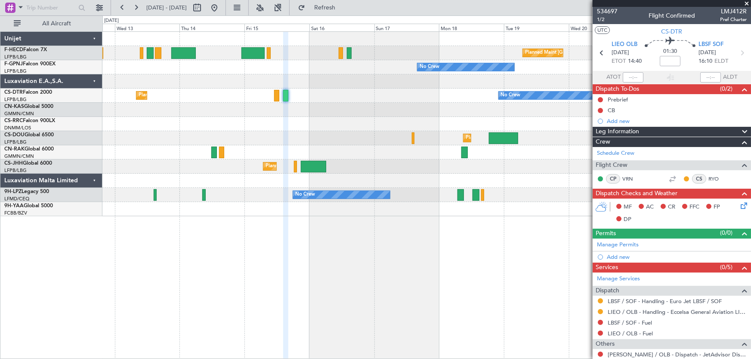
click at [295, 130] on div "Planned Maint [GEOGRAPHIC_DATA] ([GEOGRAPHIC_DATA]) Planned Maint [GEOGRAPHIC_D…" at bounding box center [426, 124] width 649 height 185
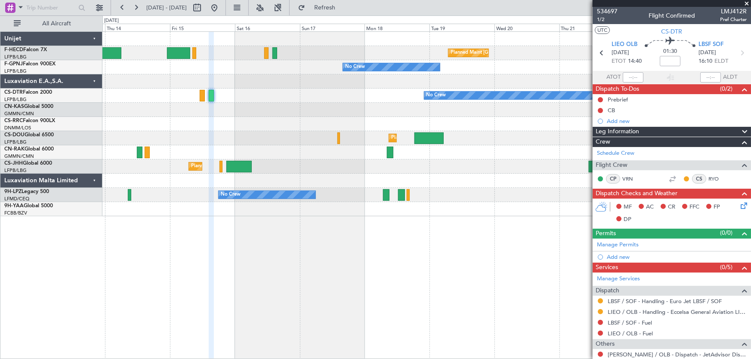
click at [336, 116] on div "Planned Maint [GEOGRAPHIC_DATA] ([GEOGRAPHIC_DATA]) Planned Maint [GEOGRAPHIC_D…" at bounding box center [426, 124] width 649 height 185
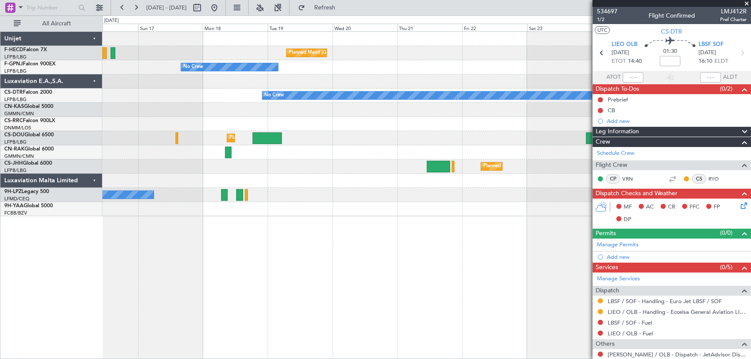
click at [279, 86] on div "Planned Maint [GEOGRAPHIC_DATA] ([GEOGRAPHIC_DATA]) Planned Maint [GEOGRAPHIC_D…" at bounding box center [426, 124] width 649 height 185
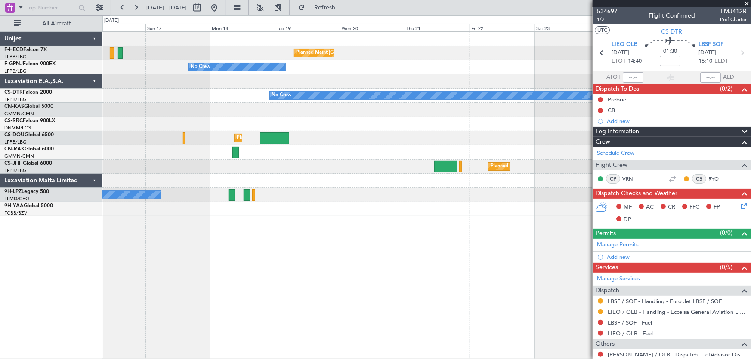
click at [345, 89] on div "No Crew" at bounding box center [426, 96] width 649 height 14
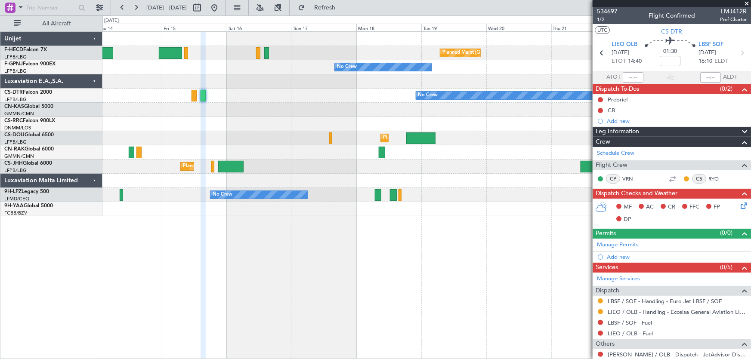
click at [304, 96] on div "No Crew Planned Maint Sofia" at bounding box center [426, 96] width 649 height 14
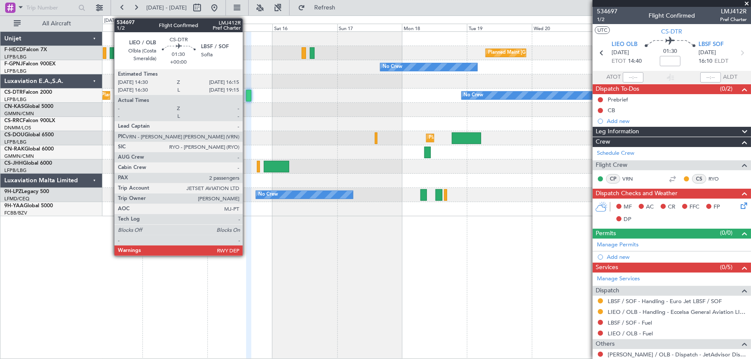
click at [247, 98] on div at bounding box center [248, 96] width 5 height 12
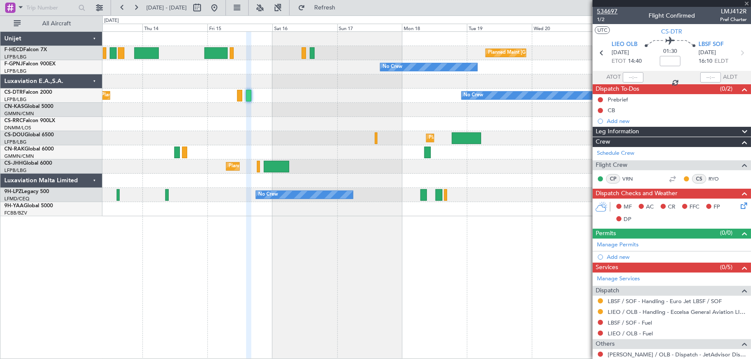
click at [605, 12] on span "534697" at bounding box center [607, 11] width 21 height 9
